Goal: Task Accomplishment & Management: Manage account settings

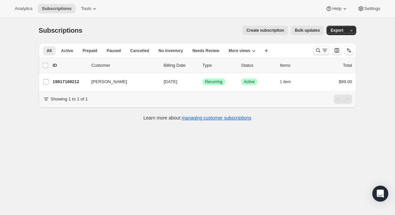
click at [319, 51] on icon "Search and filter results" at bounding box center [318, 50] width 7 height 7
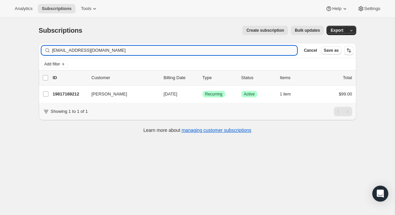
click at [150, 47] on input "[EMAIL_ADDRESS][DOMAIN_NAME]" at bounding box center [175, 50] width 246 height 9
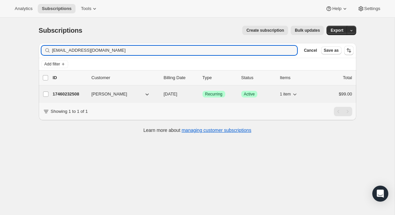
type input "[EMAIL_ADDRESS][DOMAIN_NAME]"
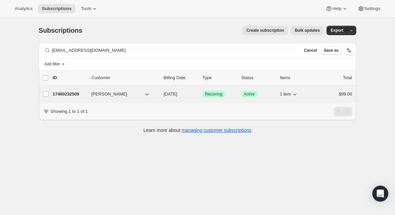
click at [69, 97] on p "17460232508" at bounding box center [69, 94] width 33 height 7
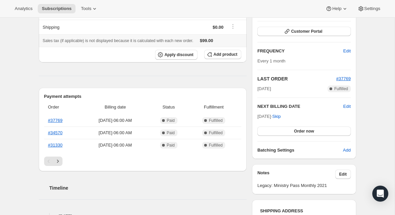
scroll to position [110, 0]
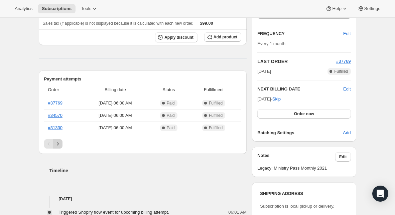
click at [57, 146] on icon "Next" at bounding box center [58, 144] width 7 height 7
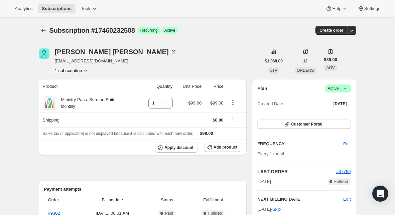
click at [349, 90] on span "Success Active |" at bounding box center [339, 89] width 26 height 8
click at [339, 111] on span "Cancel subscription" at bounding box center [336, 113] width 38 height 5
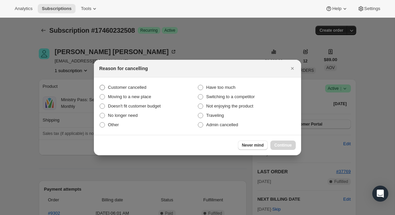
click at [138, 87] on span "Customer cancelled" at bounding box center [127, 87] width 38 height 5
click at [100, 85] on input "Customer cancelled" at bounding box center [100, 85] width 0 height 0
radio input "true"
click at [285, 146] on span "Continue" at bounding box center [283, 145] width 17 height 5
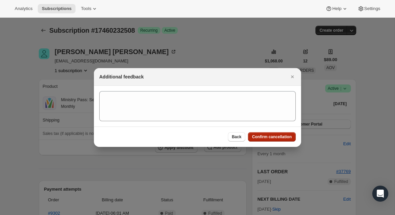
click at [281, 138] on span "Confirm cancellation" at bounding box center [272, 136] width 40 height 5
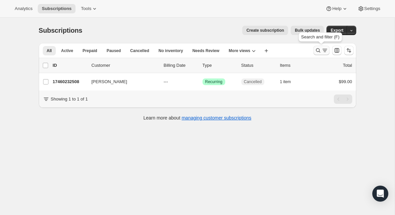
click at [319, 52] on icon "Search and filter results" at bounding box center [318, 50] width 7 height 7
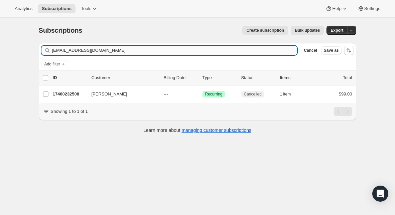
click at [174, 49] on input "[EMAIL_ADDRESS][DOMAIN_NAME]" at bounding box center [175, 50] width 246 height 9
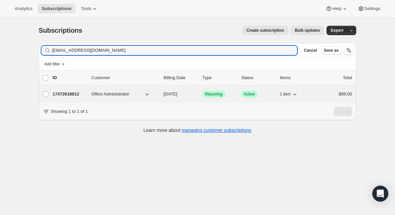
type input "[EMAIL_ADDRESS][DOMAIN_NAME]"
click at [68, 94] on p "17472618812" at bounding box center [69, 94] width 33 height 7
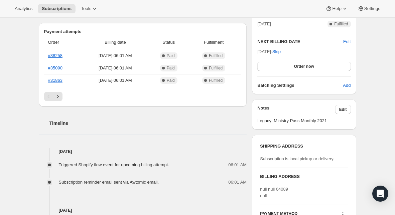
scroll to position [171, 0]
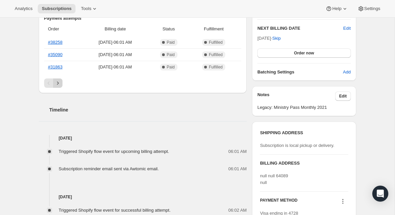
click at [60, 86] on icon "Next" at bounding box center [58, 83] width 7 height 7
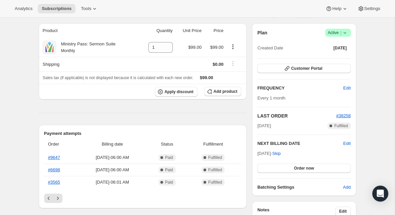
scroll to position [55, 0]
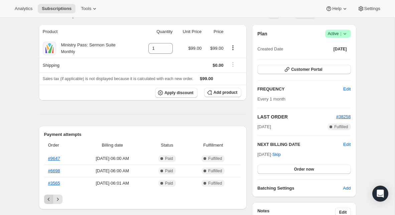
click at [46, 199] on icon "Previous" at bounding box center [48, 199] width 7 height 7
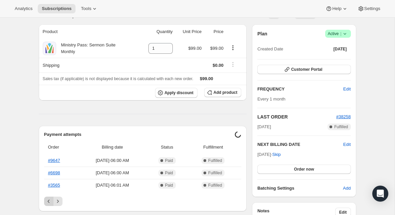
click at [46, 199] on icon "Previous" at bounding box center [48, 201] width 7 height 7
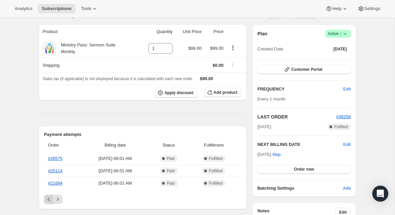
click at [46, 199] on icon "Previous" at bounding box center [48, 199] width 7 height 7
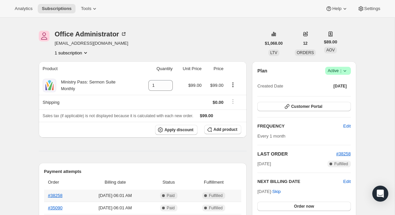
scroll to position [0, 0]
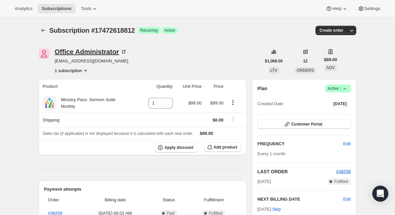
click at [118, 50] on div "Office Administrator" at bounding box center [91, 52] width 73 height 7
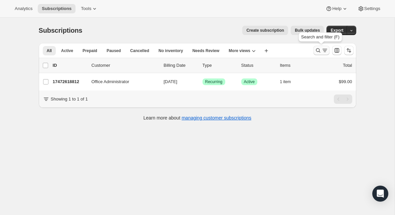
click at [319, 53] on icon "Search and filter results" at bounding box center [318, 50] width 7 height 7
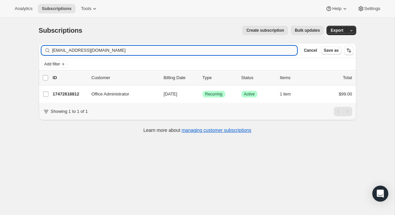
click at [132, 51] on input "[EMAIL_ADDRESS][DOMAIN_NAME]" at bounding box center [175, 50] width 246 height 9
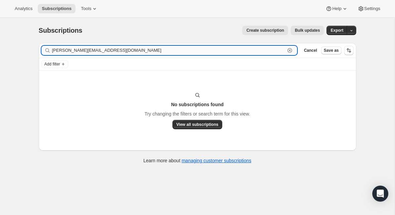
click at [74, 52] on input "[PERSON_NAME][EMAIL_ADDRESS][DOMAIN_NAME]" at bounding box center [169, 50] width 234 height 9
paste input "Zemlick"
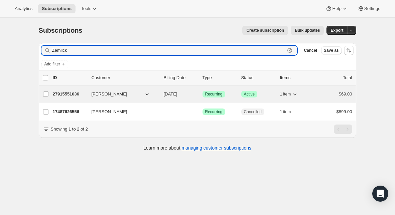
type input "Zemlick"
click at [74, 96] on p "27915551036" at bounding box center [69, 94] width 33 height 7
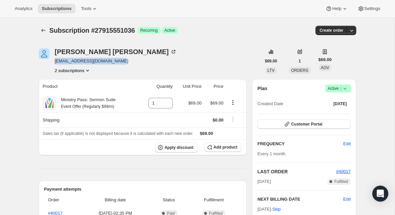
drag, startPoint x: 109, startPoint y: 63, endPoint x: 55, endPoint y: 64, distance: 54.2
click at [55, 64] on div "[PERSON_NAME] [EMAIL_ADDRESS][DOMAIN_NAME] 2 subscriptions" at bounding box center [150, 61] width 222 height 25
copy span "[EMAIL_ADDRESS][DOMAIN_NAME]"
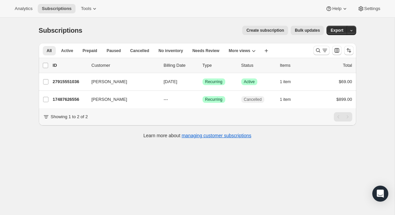
click at [321, 55] on div at bounding box center [333, 50] width 45 height 13
click at [320, 55] on button "Search and filter results" at bounding box center [322, 50] width 16 height 9
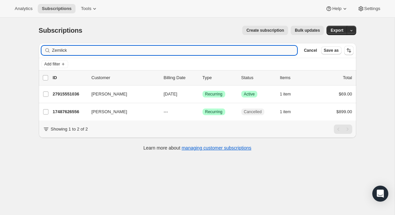
click at [118, 49] on input "Zemlick" at bounding box center [175, 50] width 246 height 9
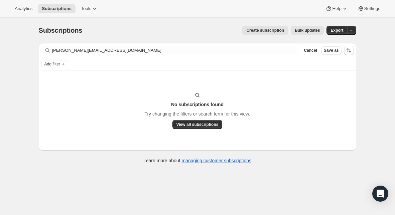
click at [90, 45] on div "Filter subscribers [PERSON_NAME][EMAIL_ADDRESS][DOMAIN_NAME] Clear Cancel Save …" at bounding box center [198, 50] width 318 height 15
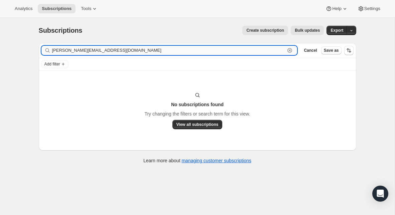
click at [89, 49] on input "[PERSON_NAME][EMAIL_ADDRESS][DOMAIN_NAME]" at bounding box center [169, 50] width 234 height 9
paste input "[PERSON_NAME][EMAIL_ADDRESS][DOMAIN_NAME]"
type input "[PERSON_NAME][EMAIL_ADDRESS][DOMAIN_NAME]"
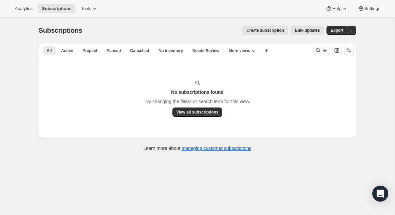
click at [317, 51] on icon "Search and filter results" at bounding box center [318, 50] width 7 height 7
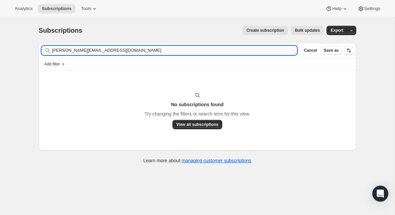
click at [172, 51] on input "[PERSON_NAME][EMAIL_ADDRESS][DOMAIN_NAME]" at bounding box center [175, 50] width 246 height 9
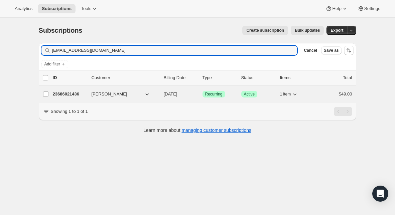
type input "[EMAIL_ADDRESS][DOMAIN_NAME]"
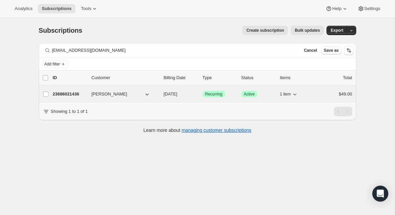
click at [73, 95] on p "23686021436" at bounding box center [69, 94] width 33 height 7
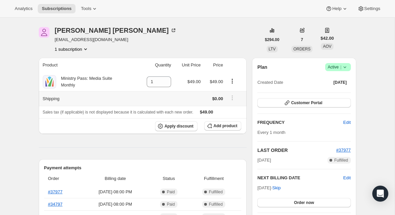
scroll to position [33, 0]
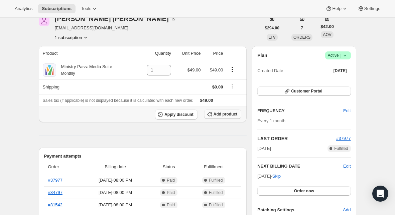
click at [220, 116] on span "Add product" at bounding box center [226, 114] width 24 height 5
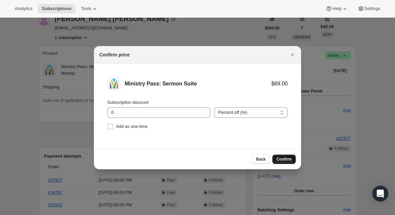
click at [284, 159] on span "Confirm" at bounding box center [284, 159] width 15 height 5
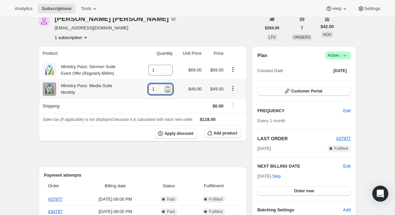
click at [167, 92] on icon at bounding box center [167, 92] width 3 height 2
type input "0"
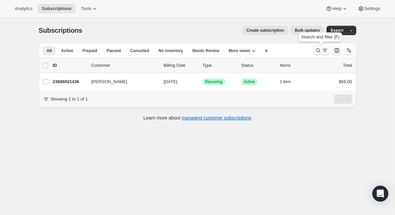
click at [318, 53] on icon "Search and filter results" at bounding box center [318, 50] width 7 height 7
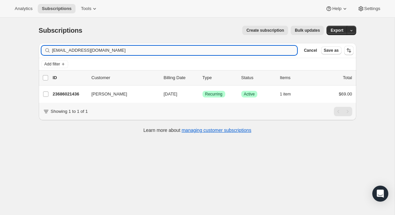
click at [133, 50] on input "washarpe@outlook.com" at bounding box center [175, 50] width 246 height 9
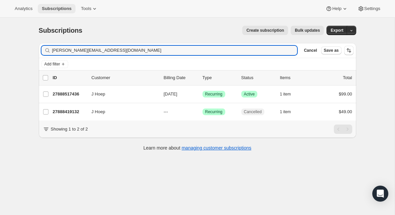
type input "justin@sdchurch.com"
